Goal: Task Accomplishment & Management: Manage account settings

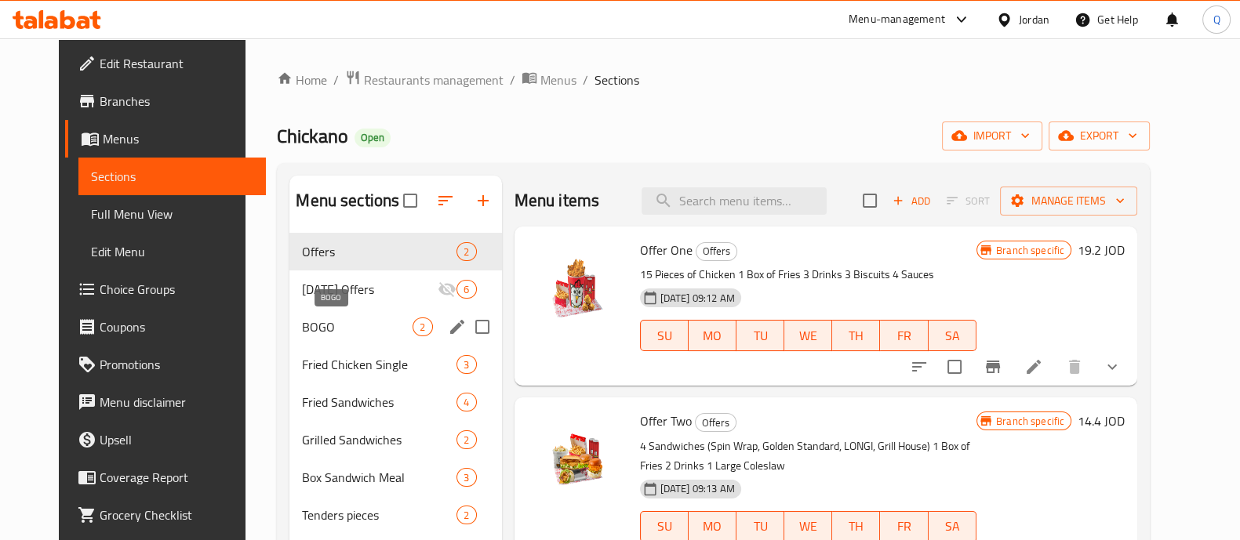
scroll to position [97, 0]
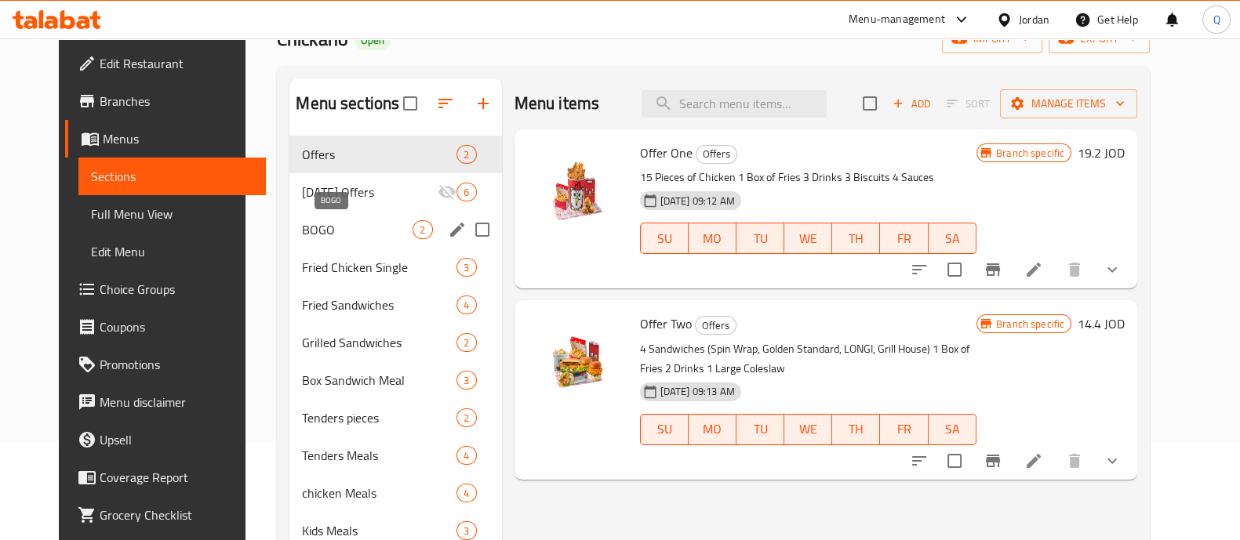
click at [307, 237] on span "BOGO" at bounding box center [357, 229] width 111 height 19
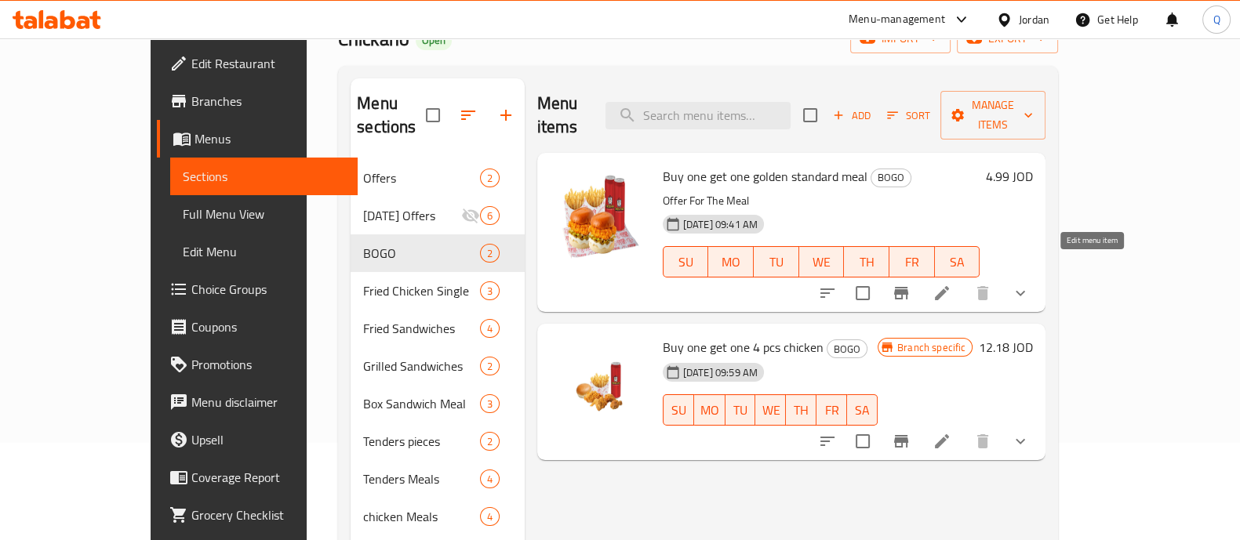
click at [951, 284] on icon at bounding box center [941, 293] width 19 height 19
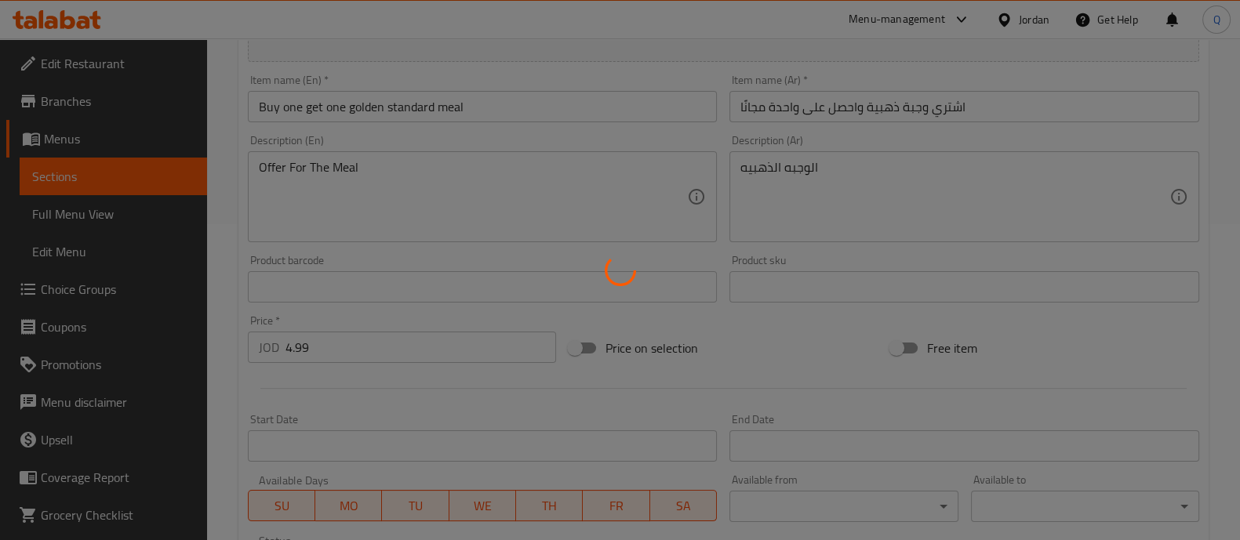
scroll to position [391, 0]
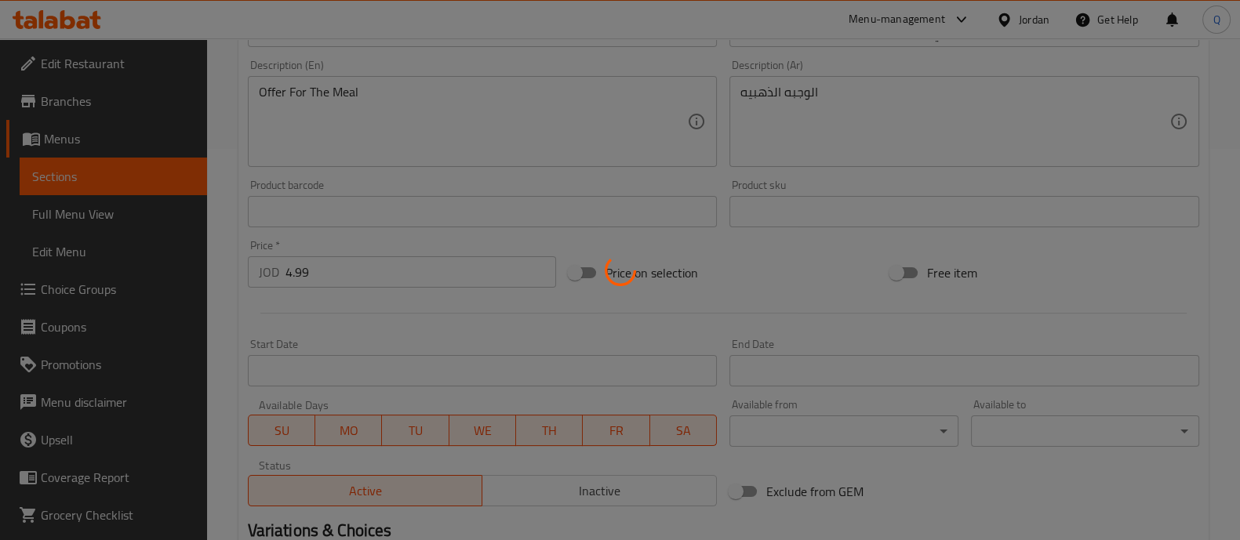
type input "اختر مستوى الحرارة المناسب للساندويتش الأول"
type input "1"
type input "أختر حرارة الدجاج المقلي:"
type input "1"
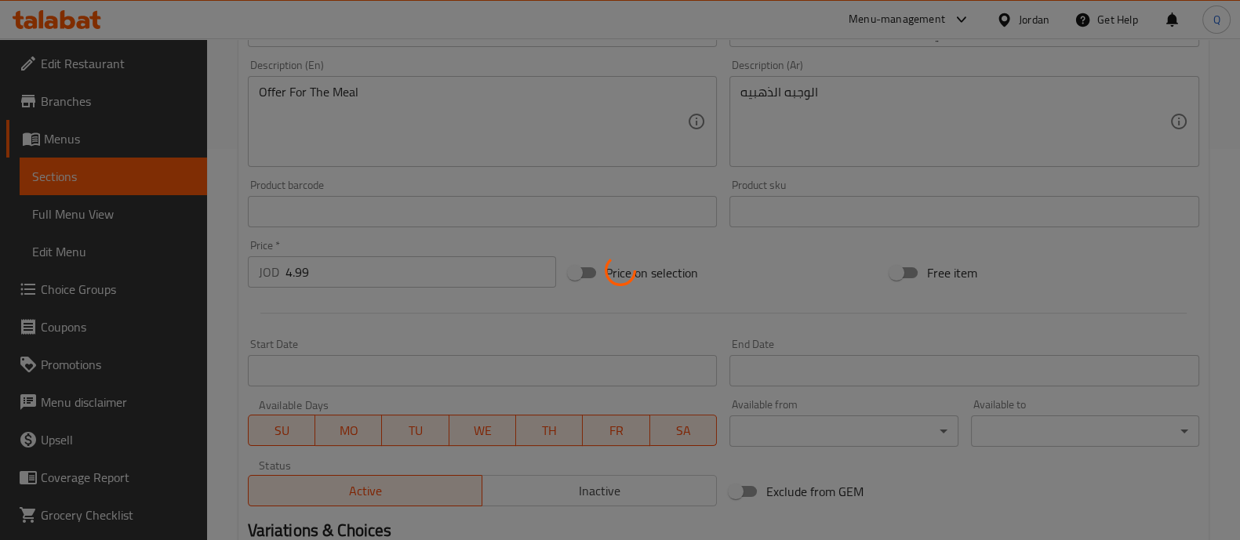
type input "1"
type input "أختر مشروبك:"
type input "2"
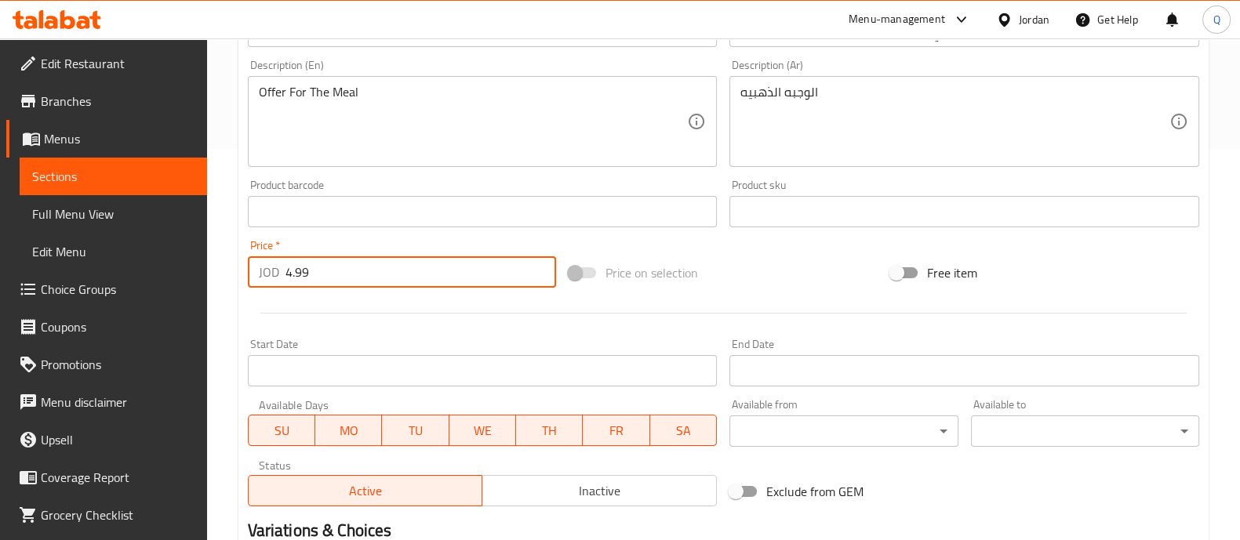
drag, startPoint x: 382, startPoint y: 264, endPoint x: 176, endPoint y: 219, distance: 210.4
click at [176, 219] on div "Edit Restaurant Branches Menus Sections Full Menu View Edit Menu Choice Groups …" at bounding box center [620, 280] width 1240 height 1266
type input "10"
click at [488, 330] on div at bounding box center [723, 313] width 964 height 38
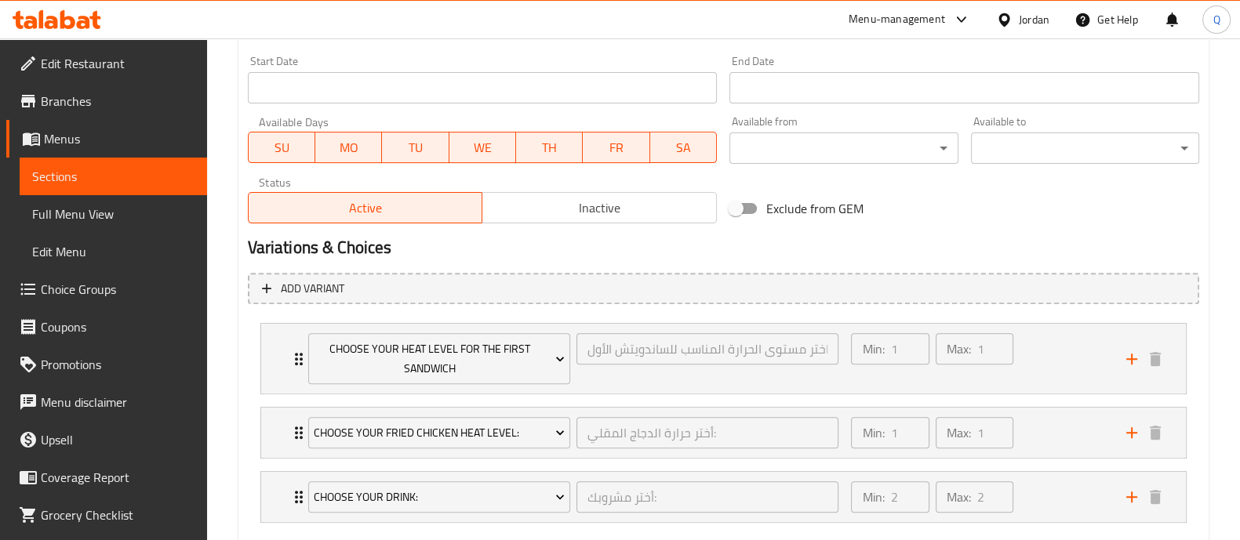
scroll to position [762, 0]
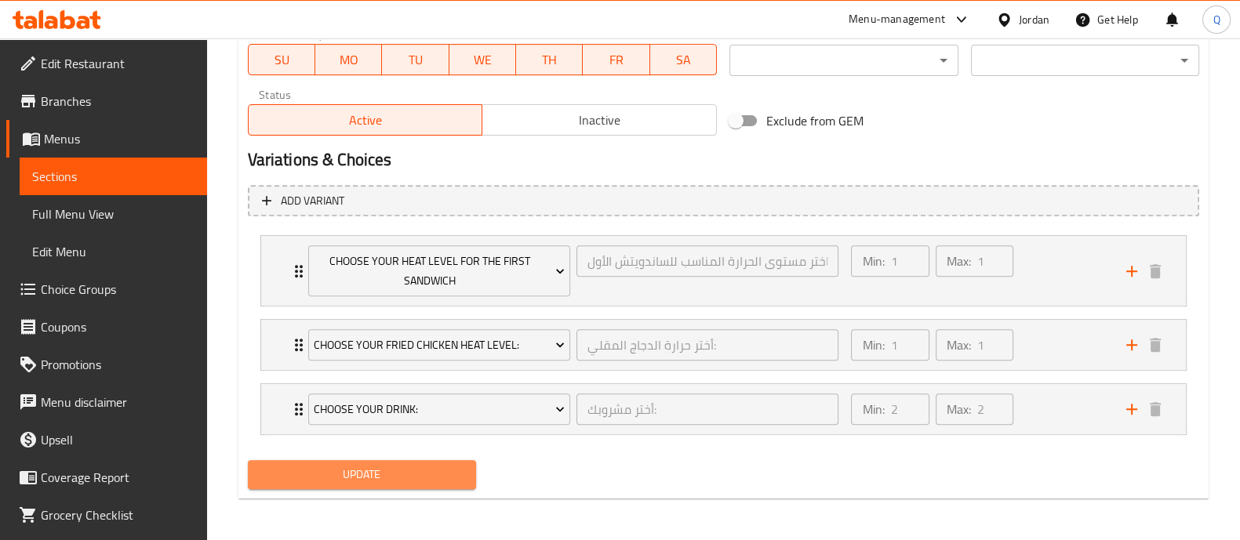
click at [400, 465] on span "Update" at bounding box center [361, 475] width 203 height 20
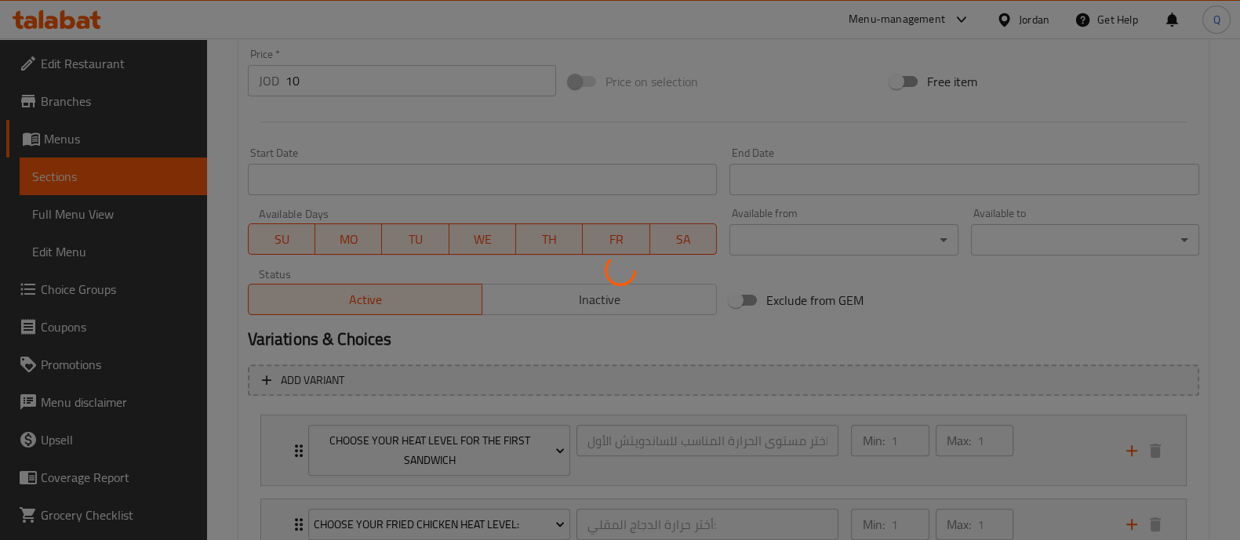
scroll to position [272, 0]
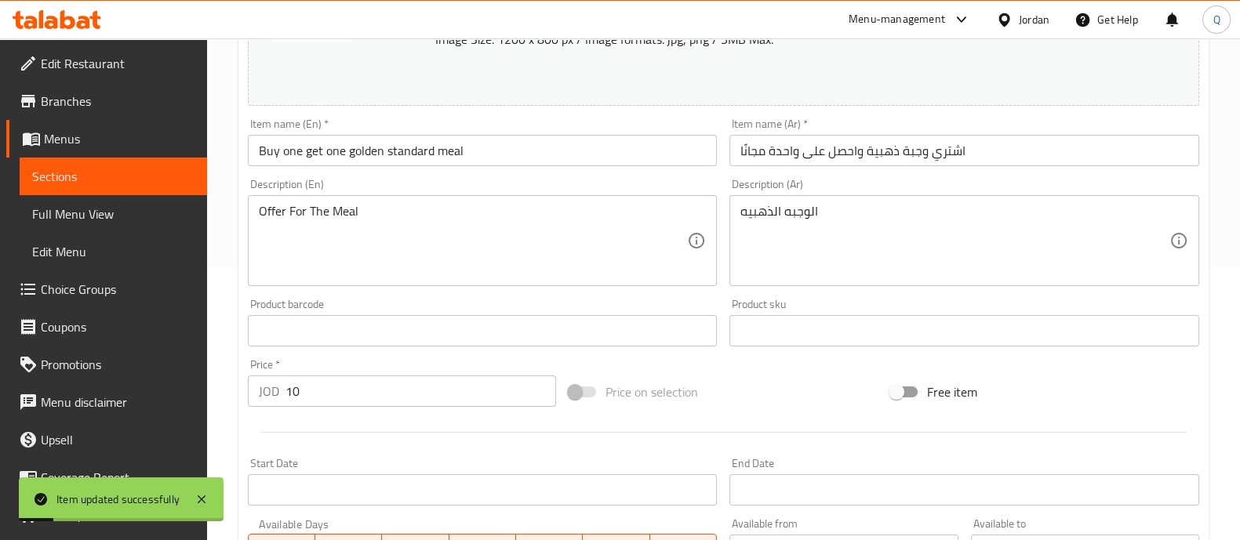
click at [93, 97] on span "Branches" at bounding box center [118, 101] width 154 height 19
